Goal: Feedback & Contribution: Submit feedback/report problem

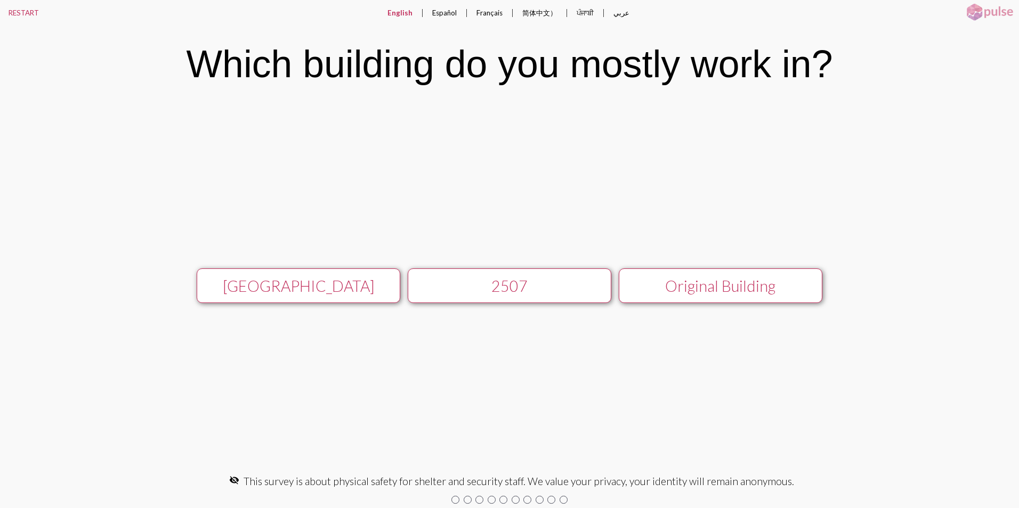
click at [287, 283] on div "[GEOGRAPHIC_DATA]" at bounding box center [298, 286] width 182 height 18
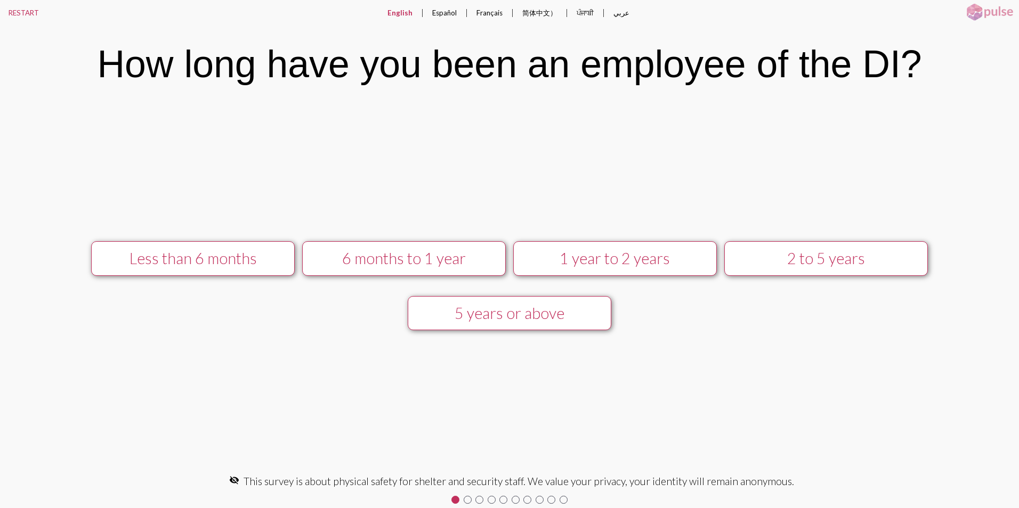
click at [832, 262] on div "2 to 5 years" at bounding box center [826, 258] width 182 height 18
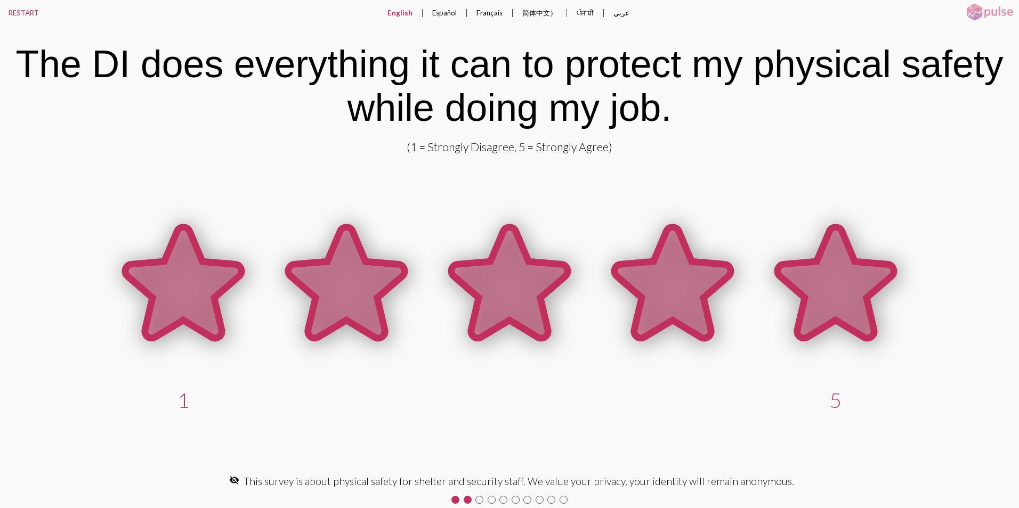
click at [850, 299] on icon at bounding box center [836, 283] width 116 height 111
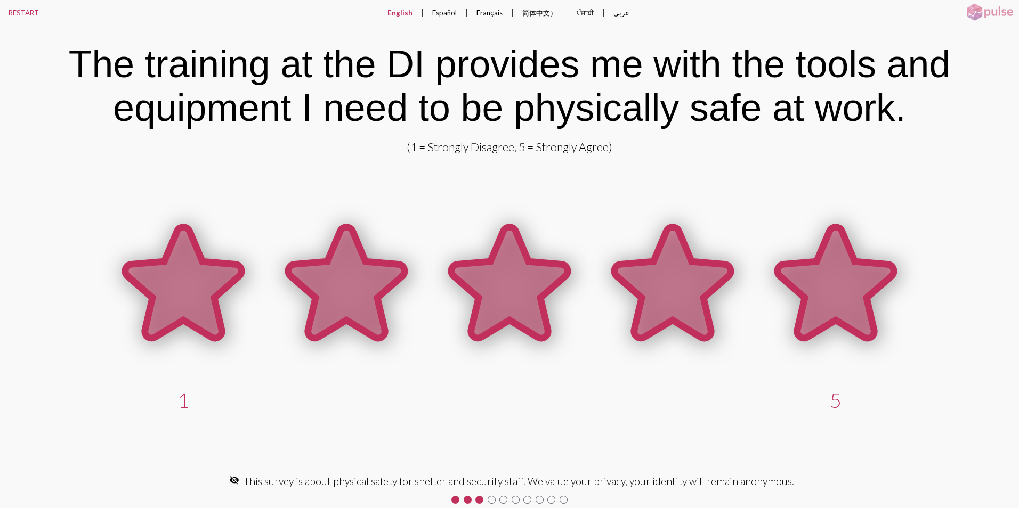
click at [866, 284] on icon at bounding box center [836, 283] width 116 height 111
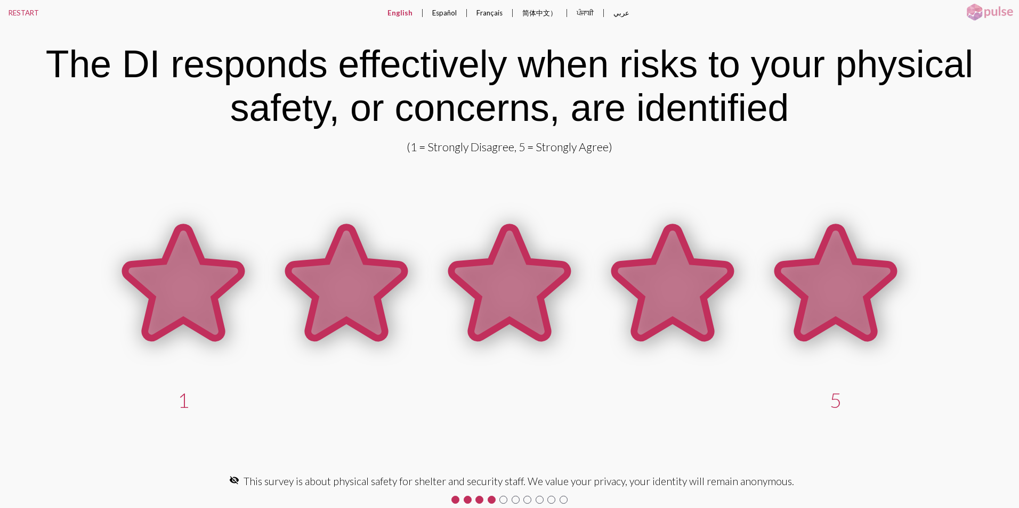
click at [865, 302] on icon at bounding box center [836, 283] width 116 height 111
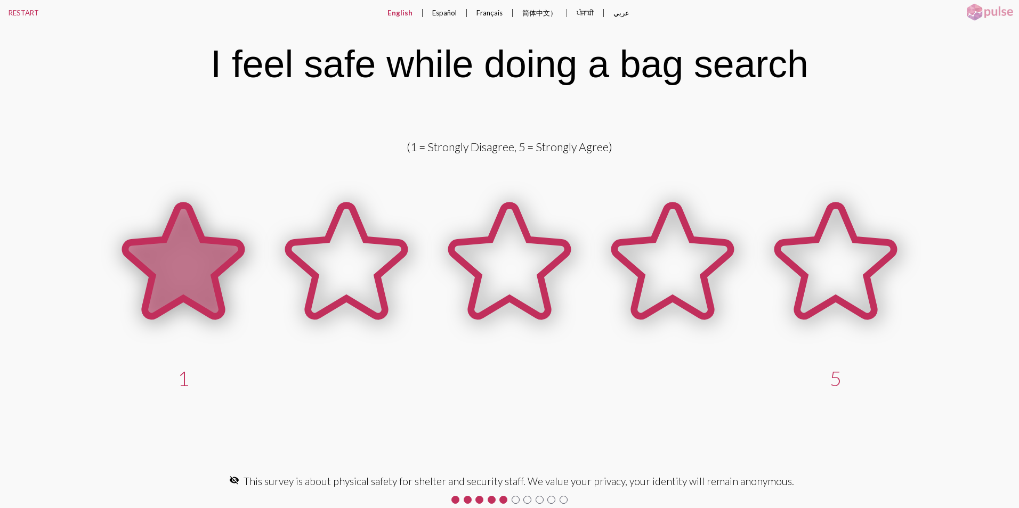
click at [194, 296] on icon at bounding box center [183, 261] width 116 height 111
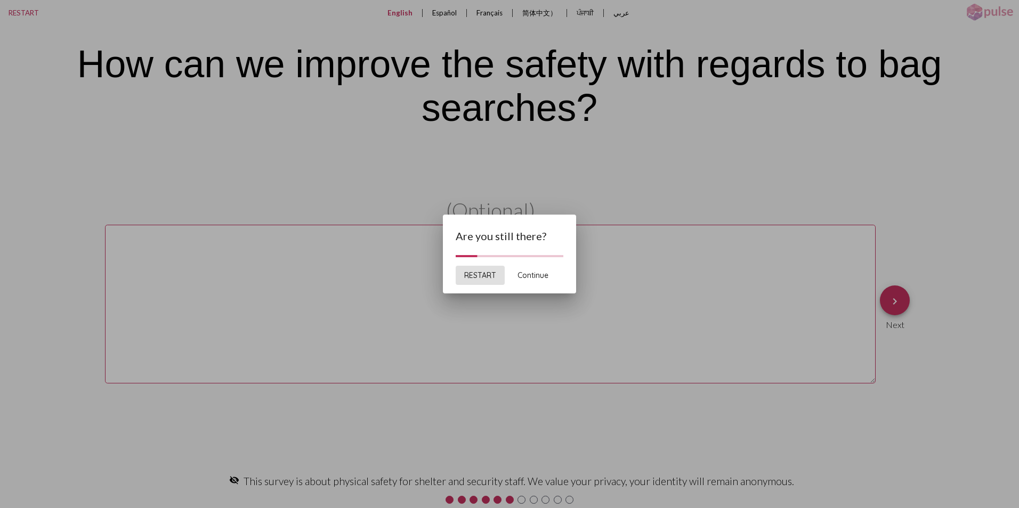
click at [537, 276] on span "Continue" at bounding box center [532, 276] width 31 height 10
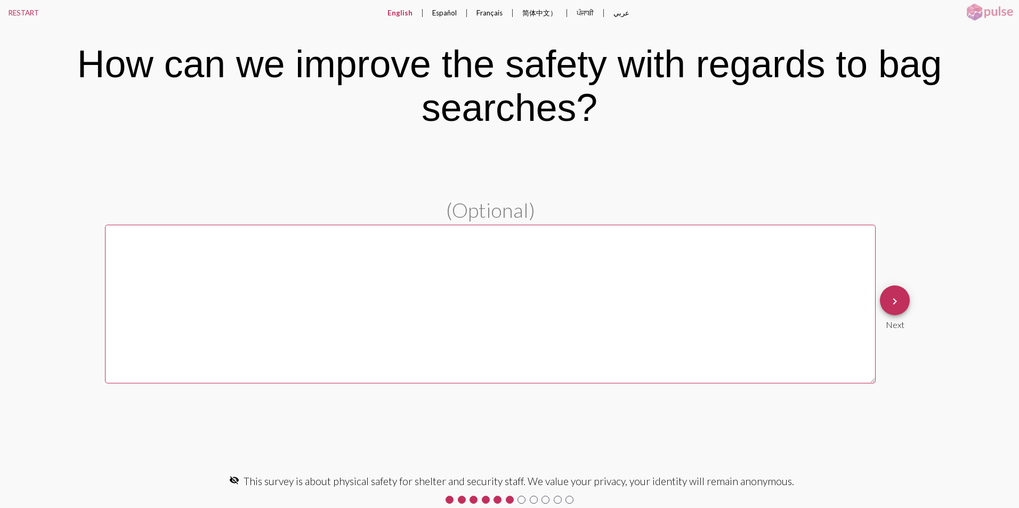
click at [226, 278] on textarea at bounding box center [490, 304] width 771 height 159
click at [896, 303] on mat-icon "keyboard_arrow_right" at bounding box center [894, 301] width 13 height 13
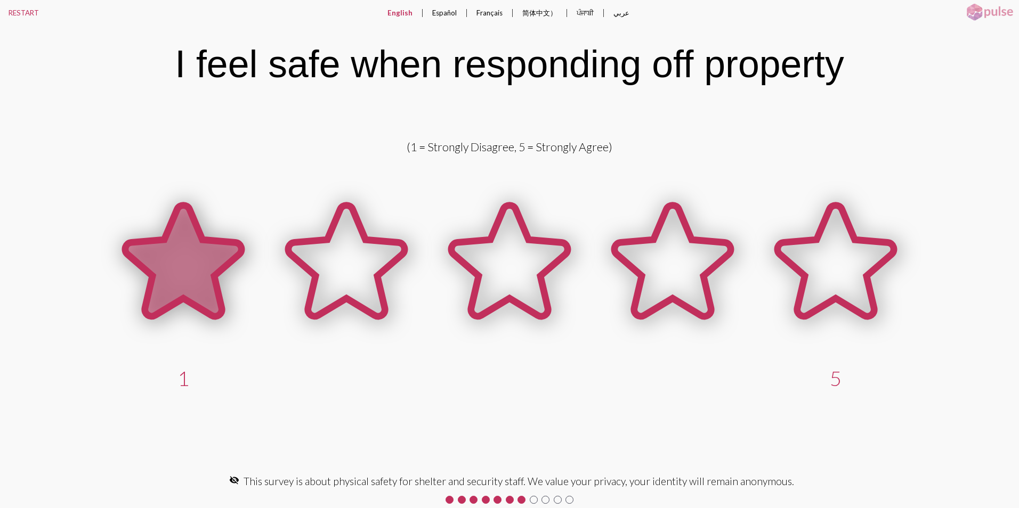
click at [198, 286] on icon at bounding box center [183, 261] width 116 height 111
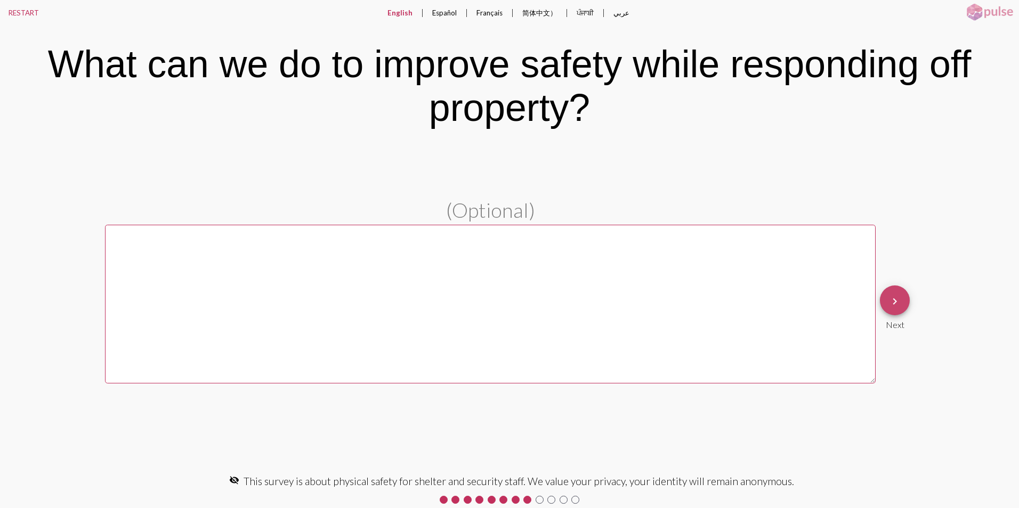
click at [896, 300] on mat-icon "keyboard_arrow_right" at bounding box center [894, 301] width 13 height 13
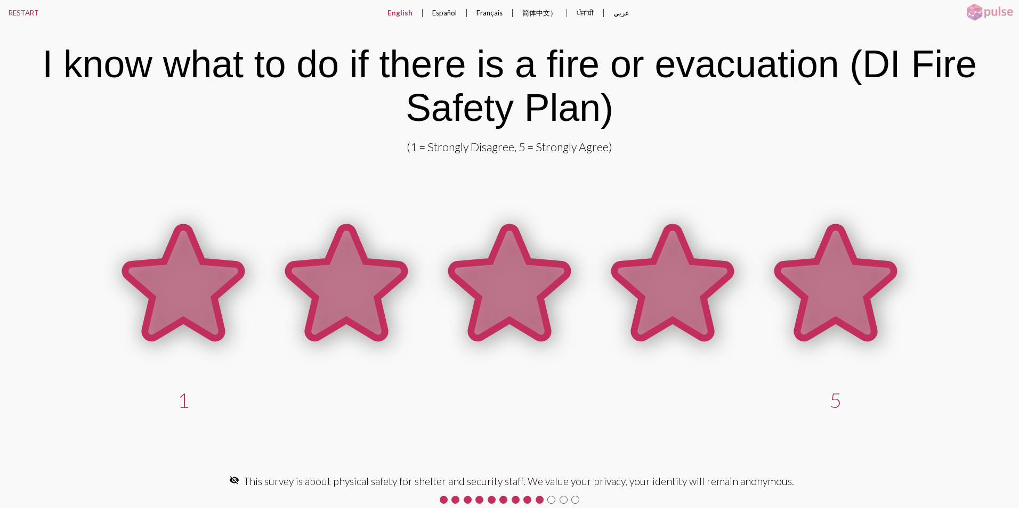
click at [827, 277] on icon at bounding box center [836, 283] width 116 height 111
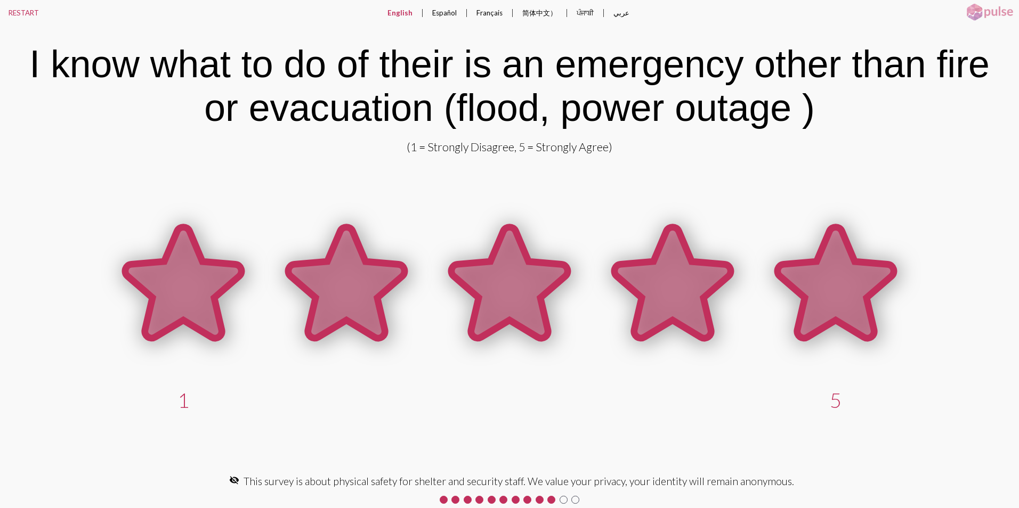
click at [828, 296] on icon at bounding box center [836, 283] width 116 height 111
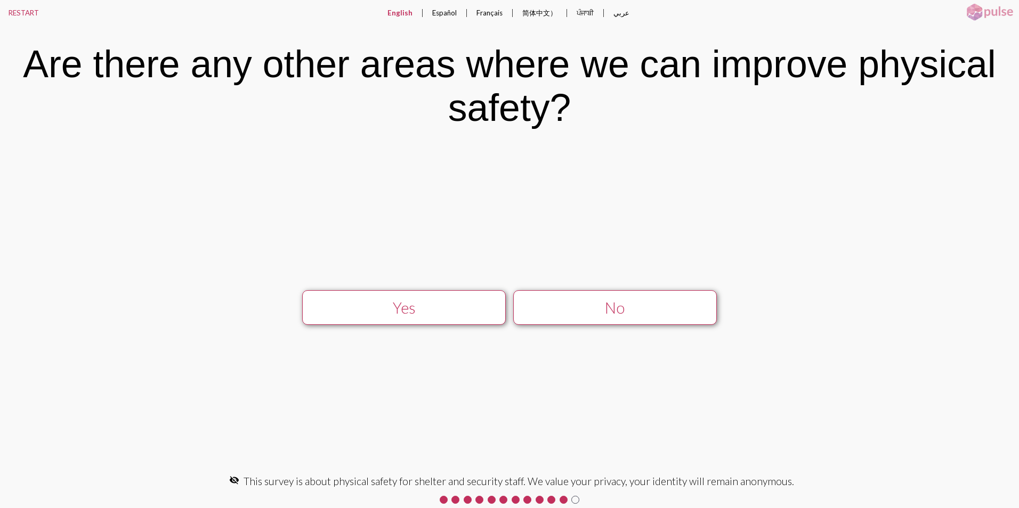
drag, startPoint x: 449, startPoint y: 311, endPoint x: 458, endPoint y: 310, distance: 9.1
click at [453, 311] on div "Yes" at bounding box center [404, 308] width 182 height 18
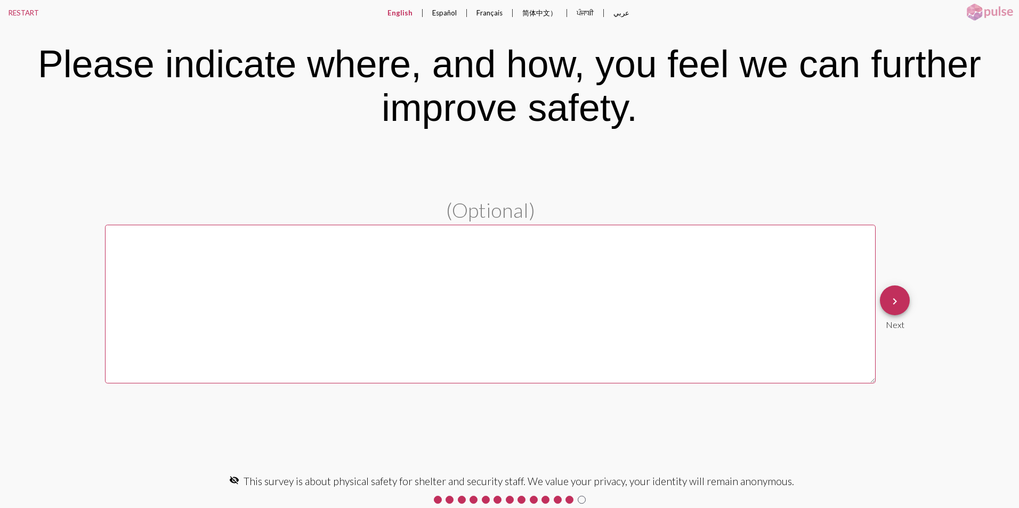
click at [456, 304] on textarea at bounding box center [490, 304] width 771 height 159
type textarea "b"
click at [332, 236] on textarea "By letting guests know that some items are not all" at bounding box center [490, 304] width 771 height 159
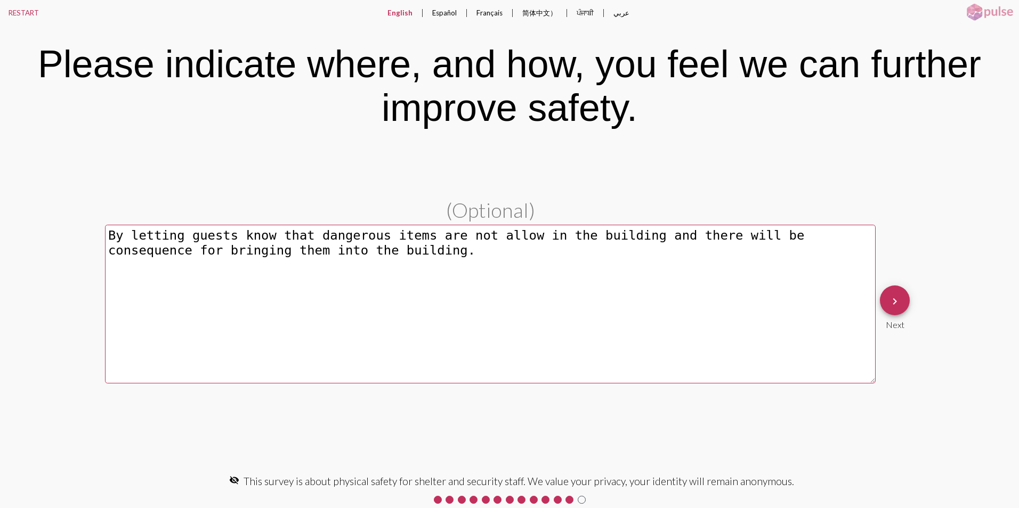
type textarea "By letting guests know that dangerous items are not allow in the building and t…"
click at [898, 301] on mat-icon "keyboard_arrow_right" at bounding box center [894, 301] width 13 height 13
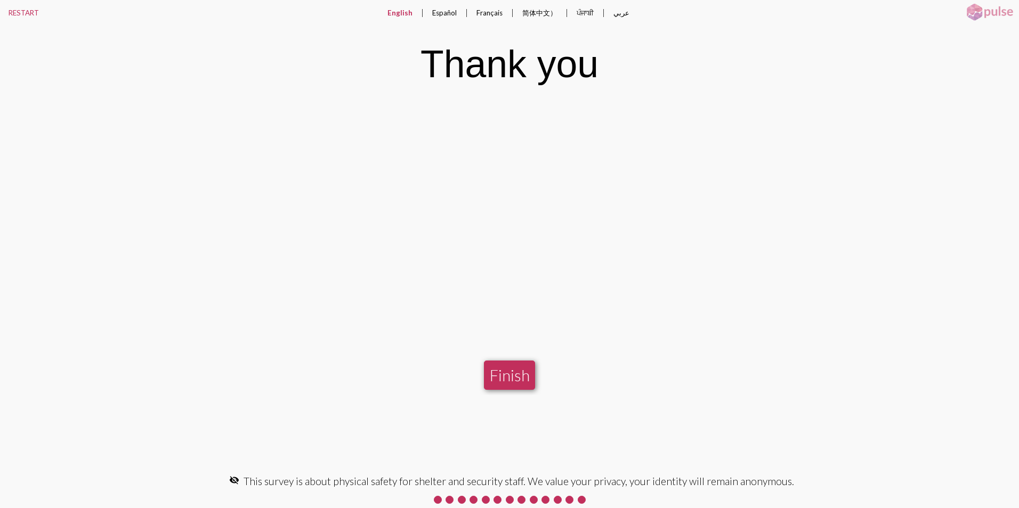
click at [522, 379] on button "Finish" at bounding box center [509, 375] width 51 height 29
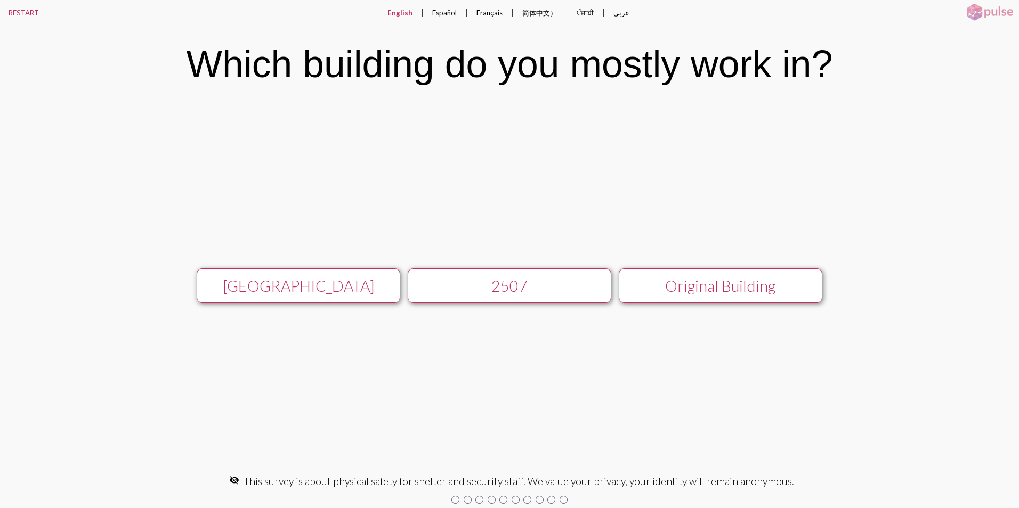
drag, startPoint x: 314, startPoint y: 285, endPoint x: 322, endPoint y: 286, distance: 8.7
click at [317, 285] on div "[GEOGRAPHIC_DATA]" at bounding box center [298, 286] width 182 height 18
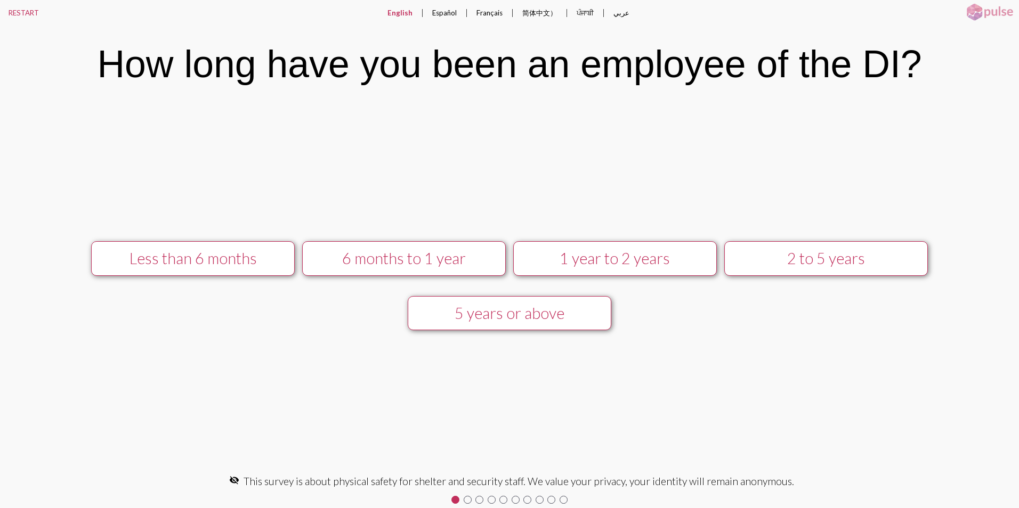
click at [825, 261] on div "2 to 5 years" at bounding box center [826, 258] width 182 height 18
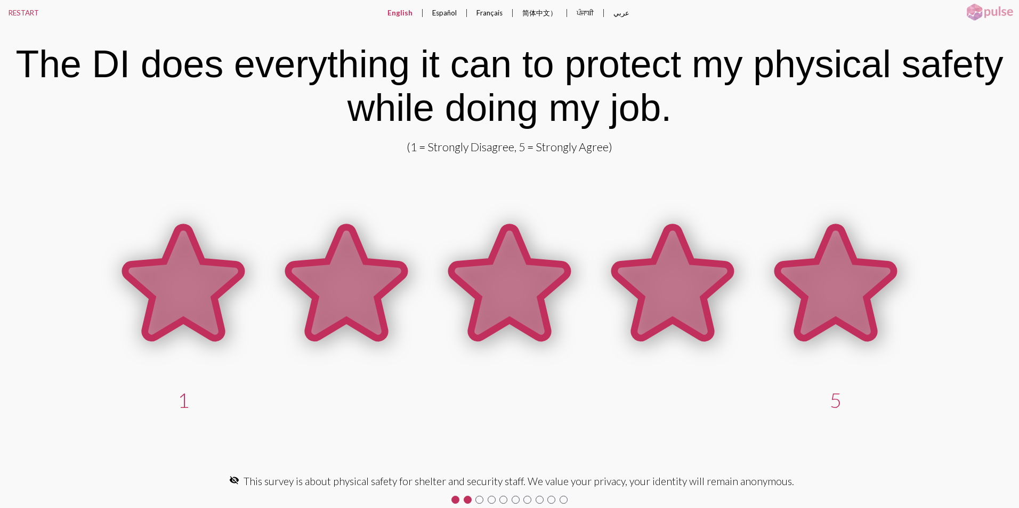
click at [824, 285] on icon at bounding box center [836, 283] width 116 height 111
